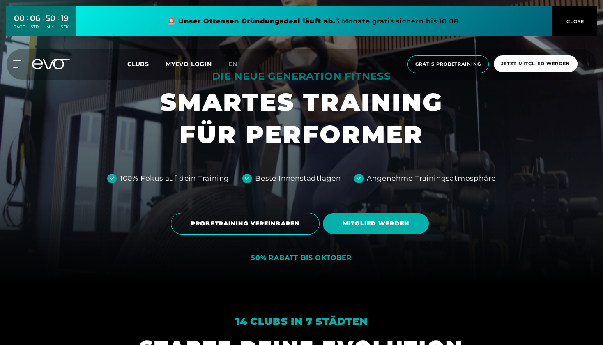
click at [143, 68] on div "Clubs MYEVO LOGIN" at bounding box center [177, 64] width 101 height 9
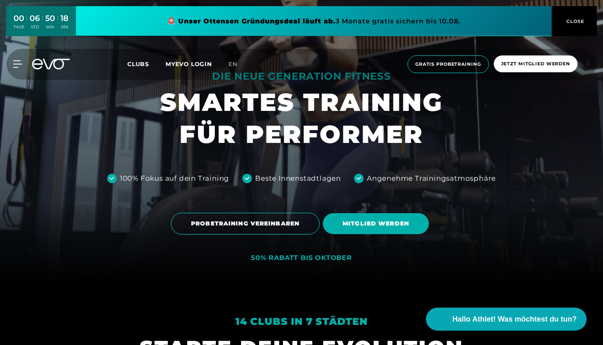
click at [143, 64] on span "Clubs" at bounding box center [138, 63] width 22 height 7
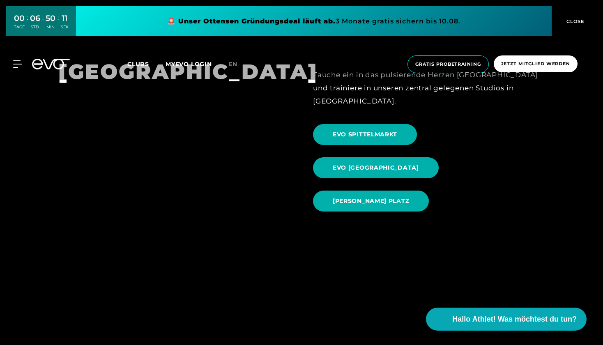
scroll to position [875, 0]
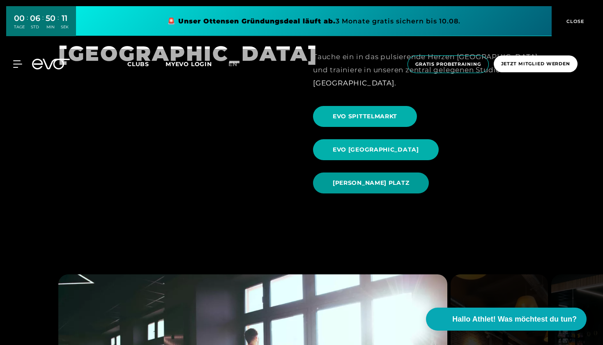
click at [400, 179] on span "[PERSON_NAME] PLATZ" at bounding box center [371, 183] width 76 height 9
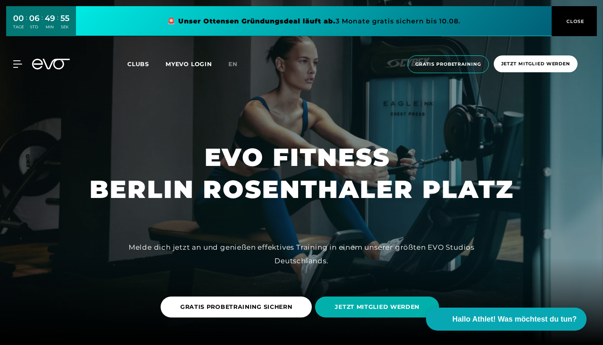
scroll to position [4, 0]
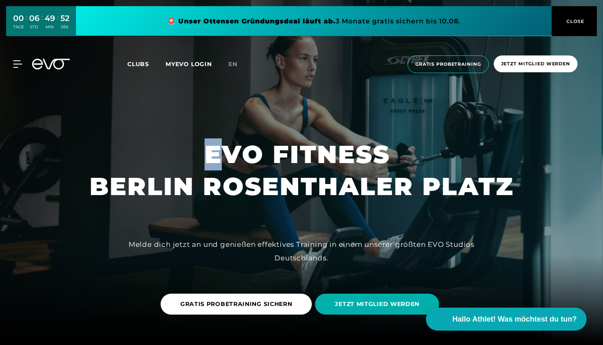
drag, startPoint x: 215, startPoint y: 154, endPoint x: 517, endPoint y: 196, distance: 305.2
click at [517, 196] on div "EVO FITNESS BERLIN ROSENTHALER PLATZ Melde dich jetzt an und genießen effektive…" at bounding box center [301, 168] width 603 height 345
click at [291, 177] on h1 "EVO FITNESS BERLIN ROSENTHALER PLATZ" at bounding box center [302, 170] width 424 height 64
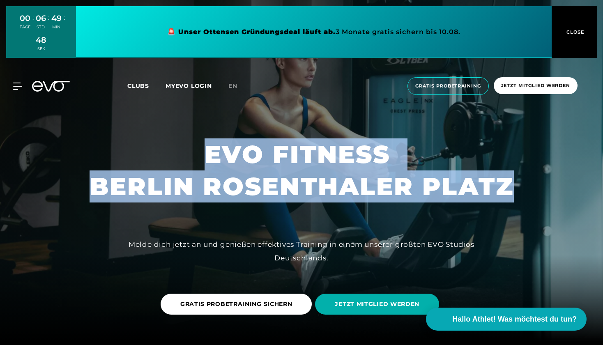
drag, startPoint x: 188, startPoint y: 156, endPoint x: 507, endPoint y: 187, distance: 320.7
click at [507, 187] on h1 "EVO FITNESS BERLIN ROSENTHALER PLATZ" at bounding box center [302, 170] width 424 height 64
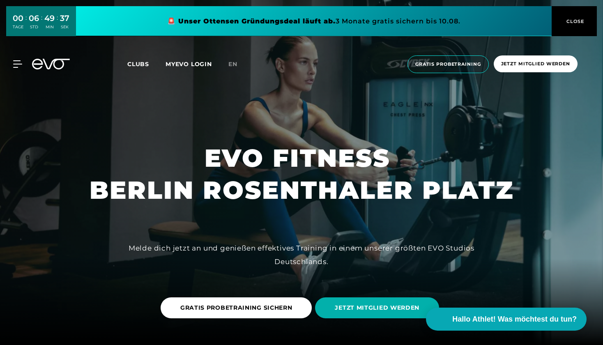
scroll to position [0, 0]
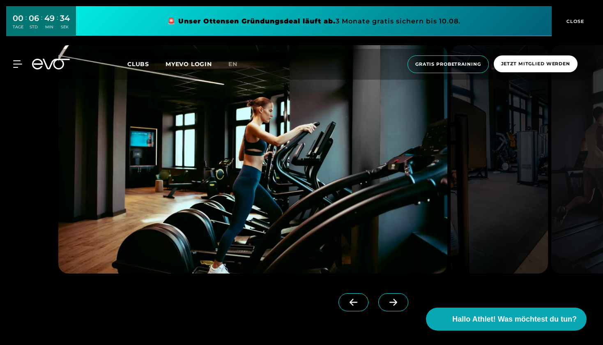
click at [453, 216] on img at bounding box center [499, 159] width 97 height 228
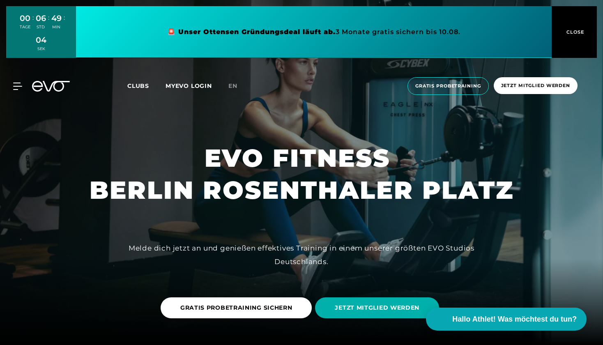
click at [572, 31] on span "CLOSE" at bounding box center [574, 31] width 20 height 7
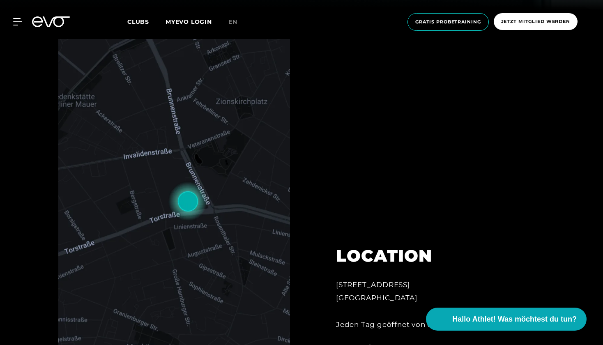
scroll to position [340, 0]
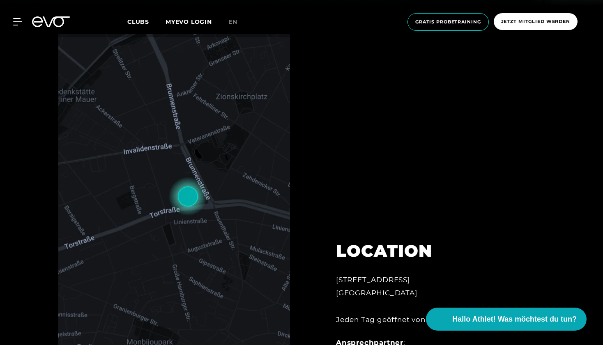
click at [234, 237] on img at bounding box center [174, 199] width 232 height 331
click at [197, 200] on img at bounding box center [174, 199] width 232 height 331
